Goal: Complete application form

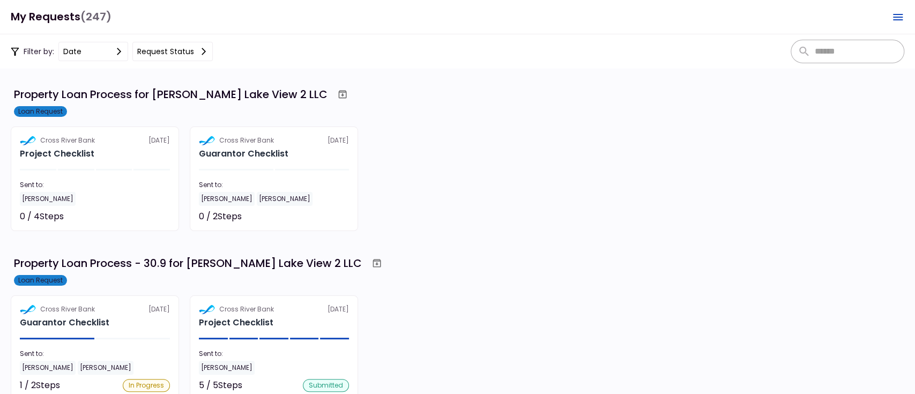
click at [897, 18] on icon "Open menu" at bounding box center [897, 17] width 13 height 13
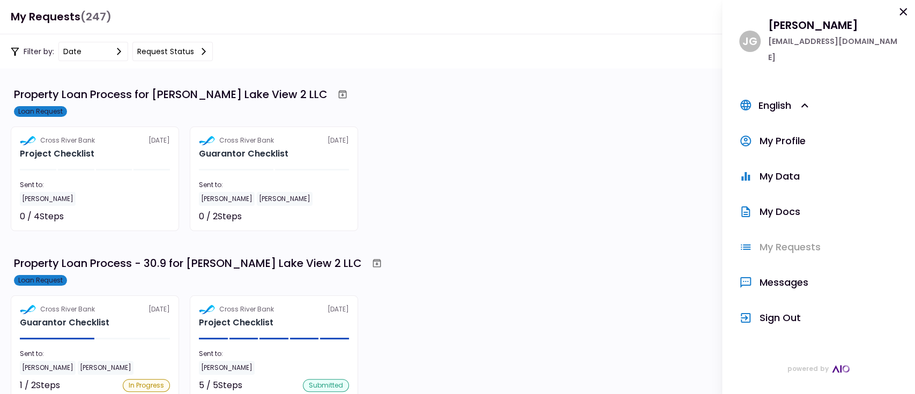
click at [774, 310] on div "Sign Out" at bounding box center [779, 318] width 41 height 16
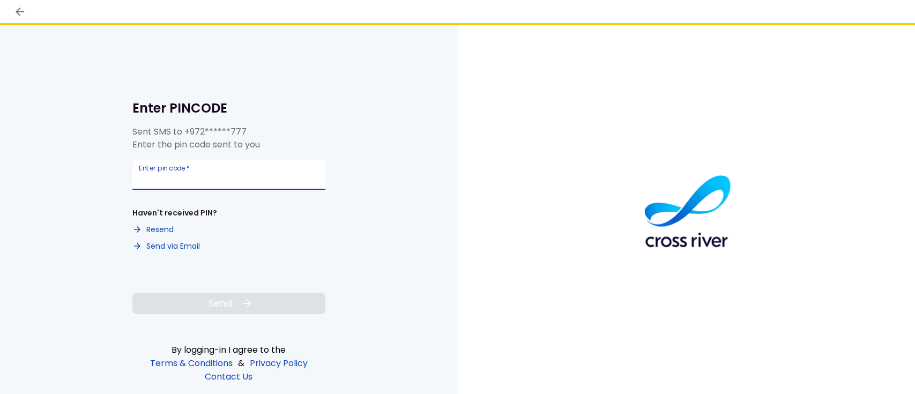
click at [236, 175] on input "Enter pin code   *" at bounding box center [228, 175] width 193 height 30
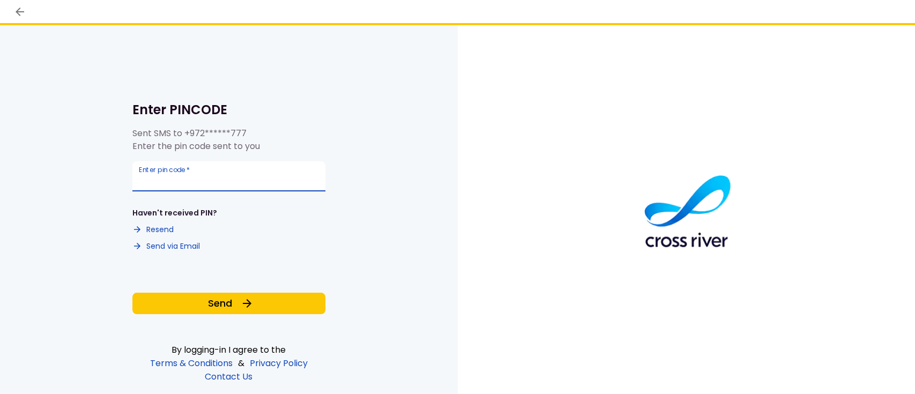
type input "******"
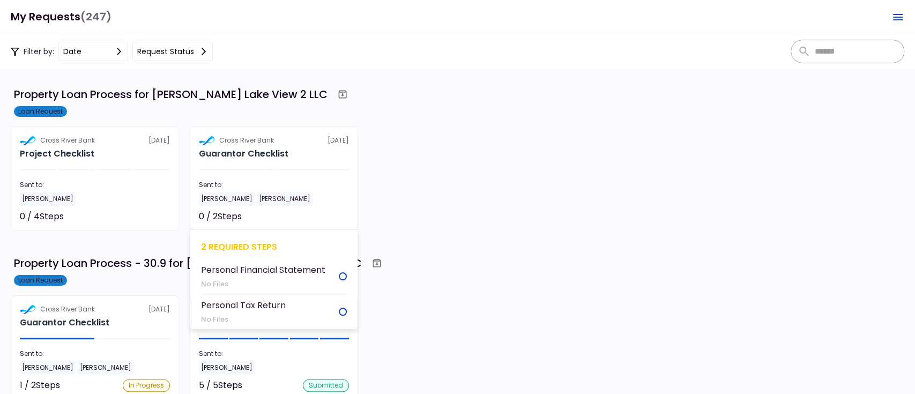
click at [283, 140] on div "Cross River Bank 30 Sep" at bounding box center [274, 141] width 150 height 10
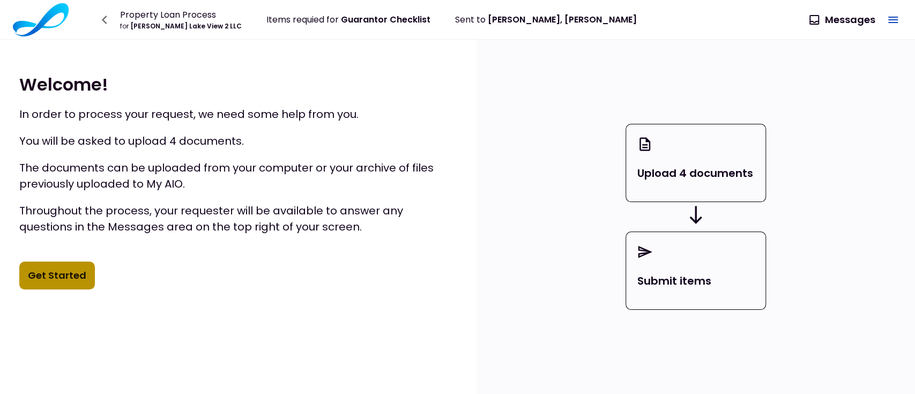
click at [68, 274] on button "Get Started" at bounding box center [57, 276] width 76 height 28
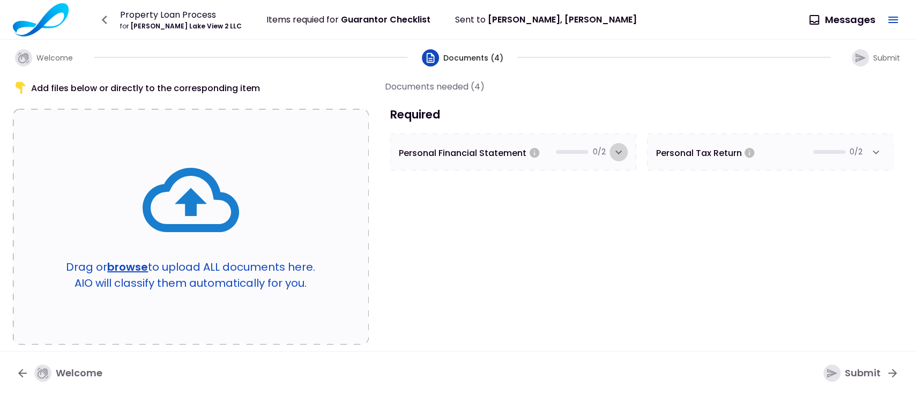
click at [617, 148] on icon "button" at bounding box center [618, 152] width 13 height 13
click at [875, 148] on icon "button" at bounding box center [875, 152] width 13 height 13
click at [620, 148] on icon "button" at bounding box center [618, 152] width 13 height 13
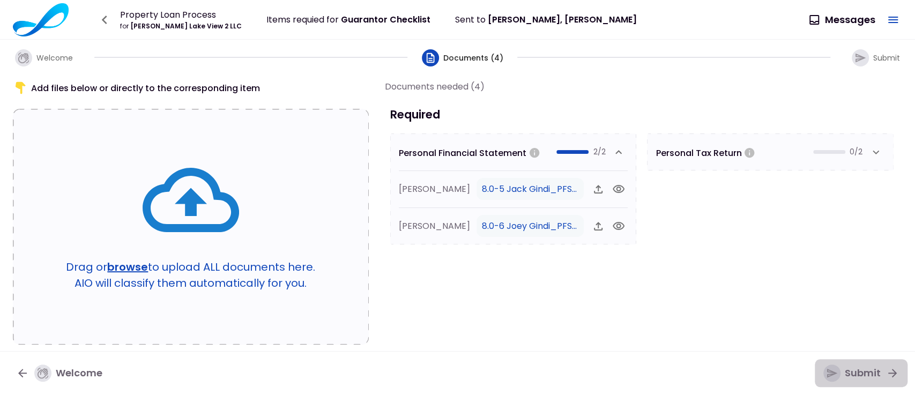
click at [824, 362] on button "Submit" at bounding box center [861, 373] width 93 height 28
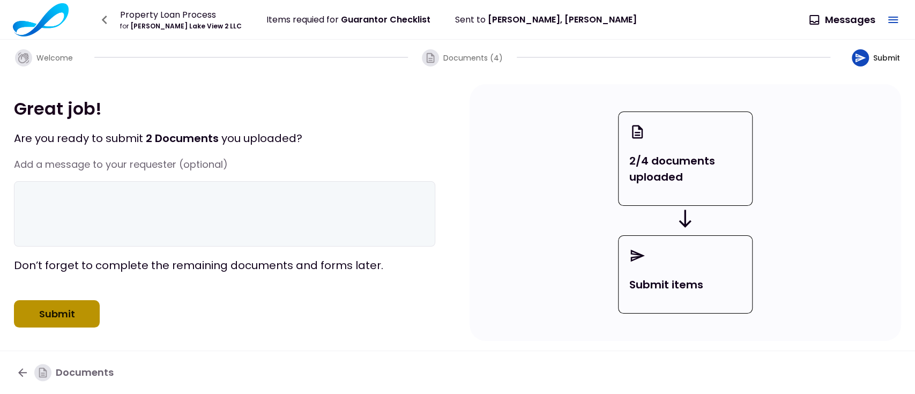
click at [68, 326] on button "Submit" at bounding box center [57, 314] width 86 height 28
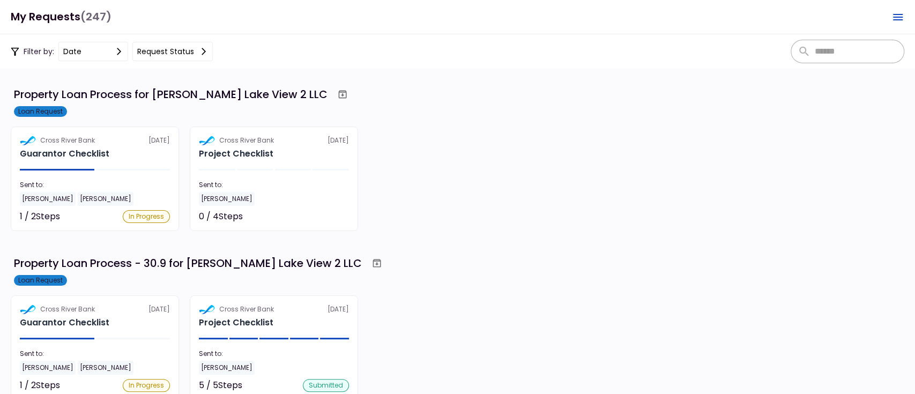
click at [418, 120] on div "Property Loan Process for Elizabeth Lake View 2 LLC Loan Request Cross River Ba…" at bounding box center [457, 158] width 893 height 146
